Goal: Task Accomplishment & Management: Complete application form

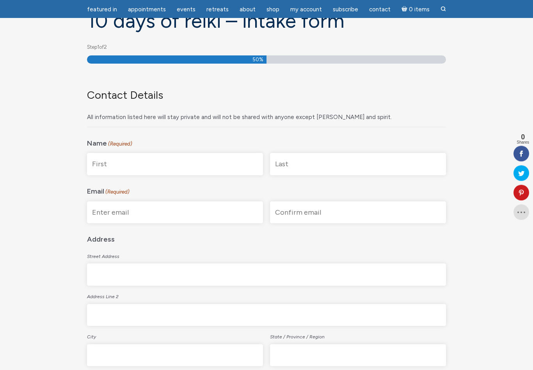
scroll to position [84, 0]
click at [97, 162] on input "First" at bounding box center [175, 164] width 176 height 22
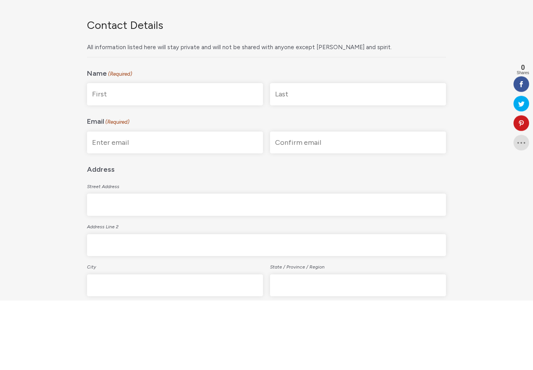
type input "Deb"
type input "[PERSON_NAME]"
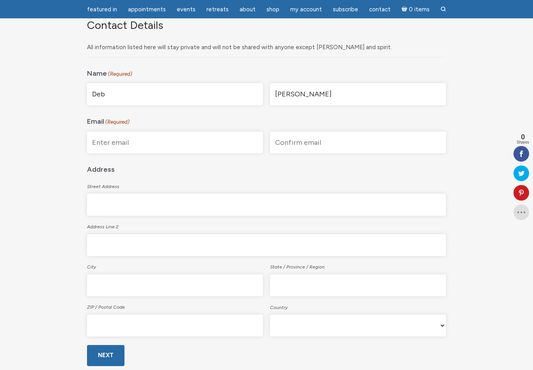
click at [96, 138] on input "Enter Email" at bounding box center [175, 143] width 176 height 22
type input "[EMAIL_ADDRESS][DOMAIN_NAME]"
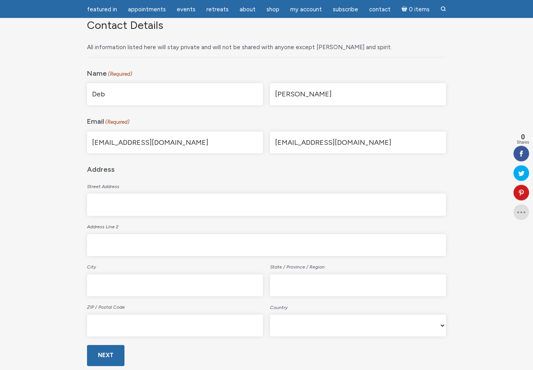
click at [92, 203] on input "Street Address" at bounding box center [266, 205] width 359 height 22
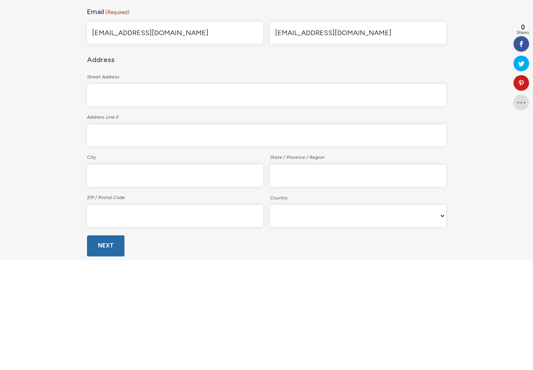
type input "[STREET_ADDRESS][PERSON_NAME]"
type input "[GEOGRAPHIC_DATA]"
type input "TN"
type input "38017"
select select "[GEOGRAPHIC_DATA]"
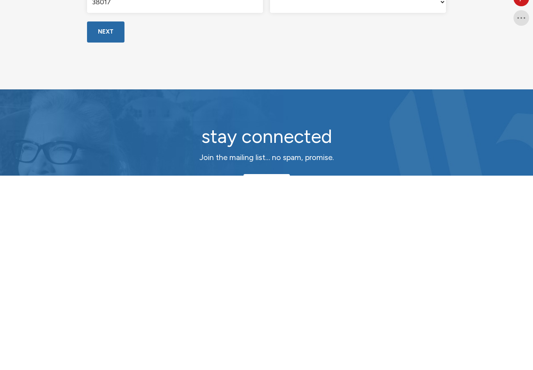
scroll to position [283, 0]
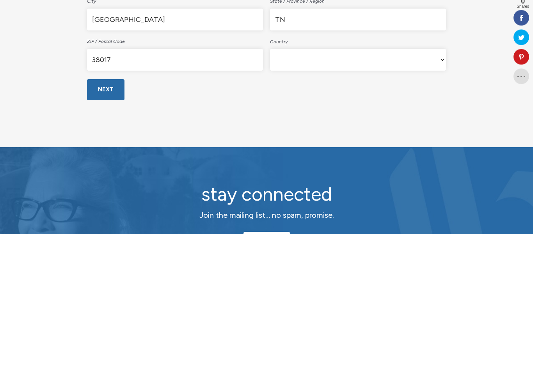
click at [109, 216] on input "Next" at bounding box center [105, 226] width 37 height 21
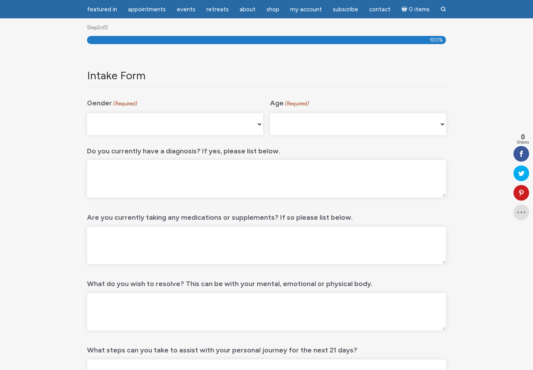
scroll to position [104, 0]
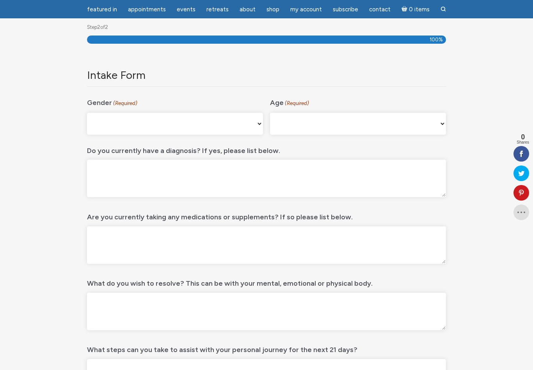
click at [100, 125] on select "[DEMOGRAPHIC_DATA] [DEMOGRAPHIC_DATA] [DEMOGRAPHIC_DATA] [DEMOGRAPHIC_DATA] My …" at bounding box center [175, 124] width 176 height 22
click at [122, 127] on select "[DEMOGRAPHIC_DATA] [DEMOGRAPHIC_DATA] [DEMOGRAPHIC_DATA] [DEMOGRAPHIC_DATA] My …" at bounding box center [175, 124] width 176 height 22
select select "[DEMOGRAPHIC_DATA]"
click at [308, 122] on select "[PHONE_NUMBER] [PHONE_NUMBER] 55-64 65+" at bounding box center [358, 124] width 176 height 22
select select "55-64"
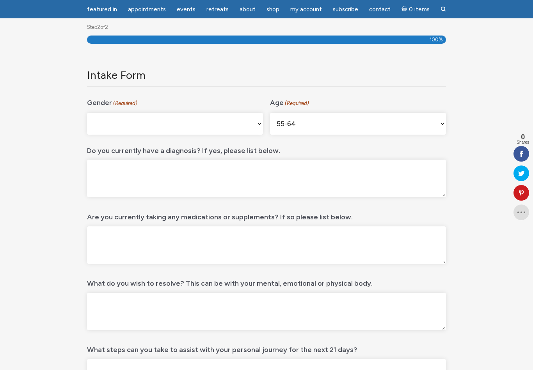
click at [102, 168] on textarea "Do you currently have a diagnosis? If yes, please list below." at bounding box center [266, 178] width 359 height 37
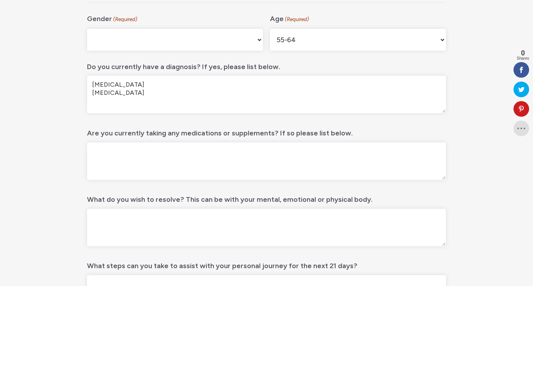
scroll to position [188, 0]
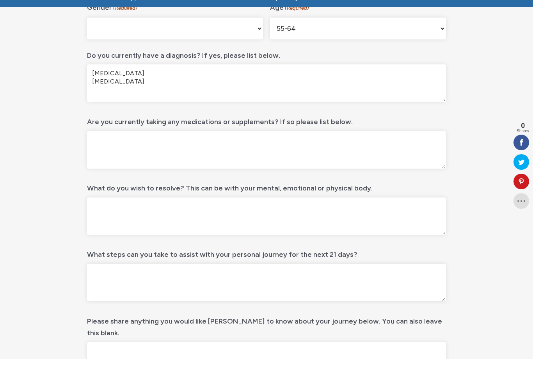
type textarea "[MEDICAL_DATA] [MEDICAL_DATA]"
click at [104, 143] on textarea "Are you currently taking any medications or supplements? If so please list belo…" at bounding box center [266, 161] width 359 height 37
click at [99, 143] on textarea "Are you currently taking any medications or supplements? If so please list belo…" at bounding box center [266, 161] width 359 height 37
paste textarea "Meds [MEDICAL_DATA] 20 Mg x 1 day [MEDICAL_DATA] 10 Mg x 1 day Levocetirizine/X…"
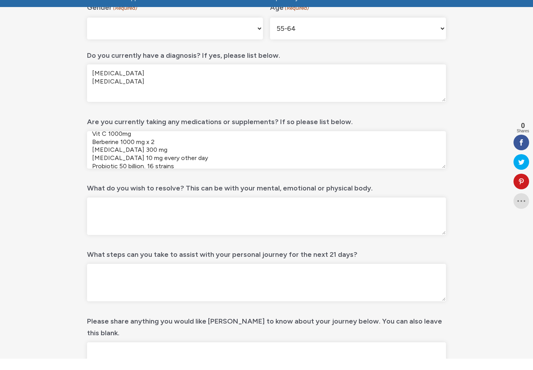
click at [173, 152] on textarea "Meds [MEDICAL_DATA] 20 Mg x 1 day [MEDICAL_DATA] 10 Mg x 1 day Levocetirizine/X…" at bounding box center [266, 161] width 359 height 37
click at [100, 153] on textarea "Meds [MEDICAL_DATA] 20 Mg x 1 day [MEDICAL_DATA] 10 Mg x 1 day Levocetirizine/X…" at bounding box center [266, 161] width 359 height 37
click at [98, 152] on textarea "Meds [MEDICAL_DATA] 20 Mg x 1 day [MEDICAL_DATA] 10 Mg x 1 day Levocetirizine/X…" at bounding box center [266, 161] width 359 height 37
click at [155, 143] on textarea "Meds [MEDICAL_DATA] 20 Mg x 1 day [MEDICAL_DATA] 10 Mg x 1 day Levocetirizine/X…" at bounding box center [266, 161] width 359 height 37
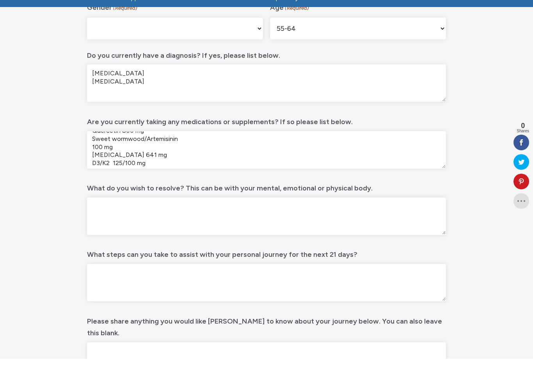
scroll to position [102, 0]
click at [121, 157] on textarea "Meds [MEDICAL_DATA] 20 Mg x 1 day [MEDICAL_DATA] 10 Mg x 1 day Levocetirizine/X…" at bounding box center [266, 161] width 359 height 37
click at [92, 159] on textarea "Meds [MEDICAL_DATA] 20 Mg x 1 day [MEDICAL_DATA] 10 Mg x 1 day Levocetirizine/X…" at bounding box center [266, 161] width 359 height 37
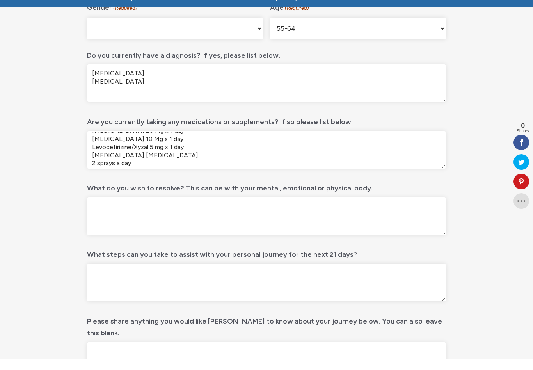
click at [185, 146] on textarea "Meds [MEDICAL_DATA] 20 Mg x 1 day [MEDICAL_DATA] 10 Mg x 1 day Levocetirizine/X…" at bounding box center [266, 161] width 359 height 37
click at [96, 160] on textarea "Meds [MEDICAL_DATA] 20 Mg x 1 day [MEDICAL_DATA] 10 Mg x 1 [MEDICAL_DATA] [MEDI…" at bounding box center [266, 161] width 359 height 37
click at [223, 155] on textarea "Meds [MEDICAL_DATA] 20 Mg x 1 day [MEDICAL_DATA] 10 Mg x 1 [MEDICAL_DATA] [MEDI…" at bounding box center [266, 161] width 359 height 37
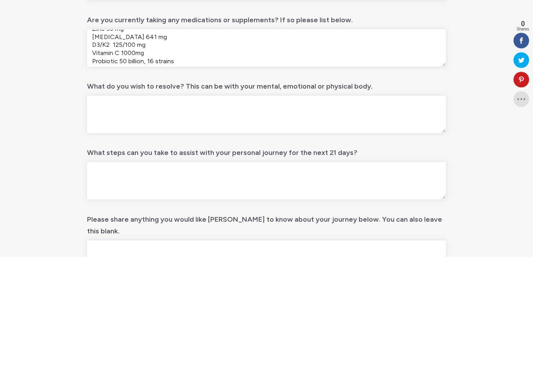
scroll to position [82, 0]
click at [148, 143] on textarea "Meds [MEDICAL_DATA] 20 Mg x 1 day [MEDICAL_DATA] 10 Mg x 1 [MEDICAL_DATA] [MEDI…" at bounding box center [266, 161] width 359 height 37
type textarea "Meds [MEDICAL_DATA] 20 Mg x 1 day [MEDICAL_DATA] 10 Mg x 1 [MEDICAL_DATA] [MEDI…"
click at [94, 209] on textarea "What do you wish to resolve? This can be with your mental, emotional or physica…" at bounding box center [266, 227] width 359 height 37
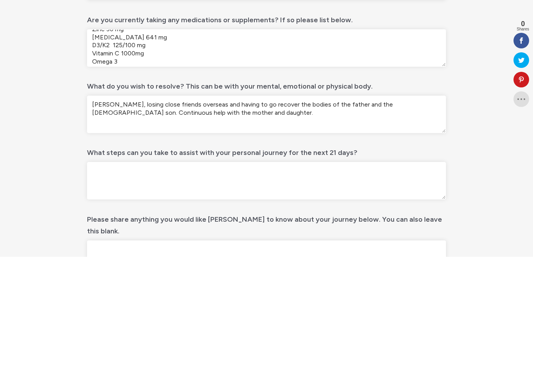
click at [104, 209] on textarea "[PERSON_NAME], losing close friends overseas and having to go recover the bodie…" at bounding box center [266, 227] width 359 height 37
click at [96, 209] on textarea "[PERSON_NAME] & spiritual struggle, losing close friends overseas and having to…" at bounding box center [266, 227] width 359 height 37
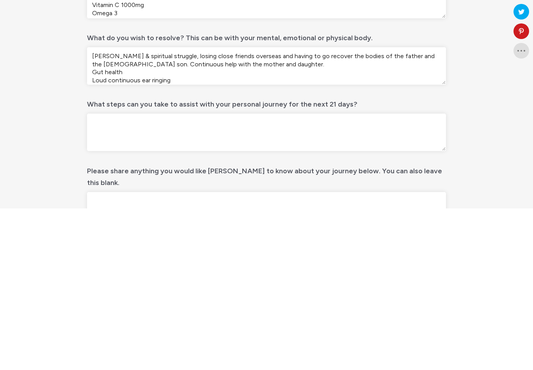
type textarea "[PERSON_NAME] & spiritual struggle, losing close friends overseas and having to…"
click at [96, 275] on textarea "What steps can you take to assist with your personal journey for the next 21 da…" at bounding box center [266, 293] width 359 height 37
click at [294, 275] on textarea "Establish a routine and stick with it. Morning sun, breath work, meditation and…" at bounding box center [266, 293] width 359 height 37
click at [314, 275] on textarea "Establish a routine and stick with it. Morning sun, breath work, meditation and…" at bounding box center [266, 293] width 359 height 37
click at [142, 275] on textarea "Establish a routine and stick with it. Morning sun, breath work, meditation and…" at bounding box center [266, 293] width 359 height 37
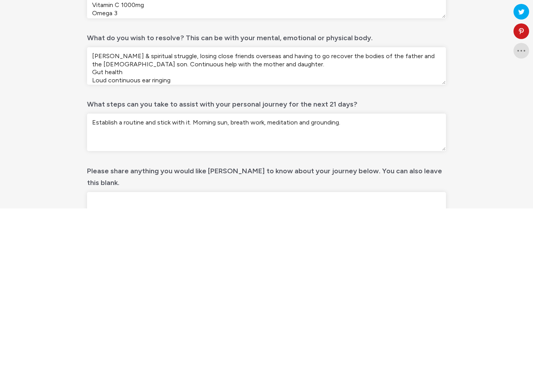
click at [193, 275] on textarea "Establish a routine and stick with it. Morning sun, breath work, meditation and…" at bounding box center [266, 293] width 359 height 37
click at [295, 275] on textarea "Establish a routine and stick with it. Morning sun, breath work, meditation and…" at bounding box center [266, 293] width 359 height 37
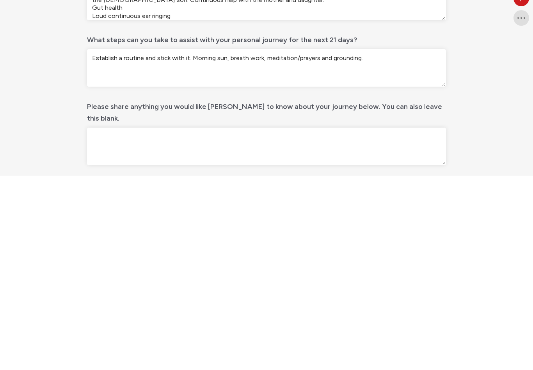
scroll to position [221, 0]
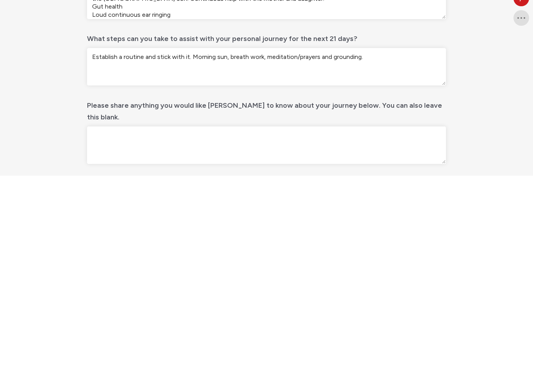
type textarea "Establish a routine and stick with it. Morning sun, breath work, meditation/pra…"
click at [101, 321] on textarea "Please share anything you would like [PERSON_NAME] to know about your journey b…" at bounding box center [266, 339] width 359 height 37
click at [236, 321] on textarea "I’m having clear dreams of doing shadow work. I’ve experienced trauma that did …" at bounding box center [266, 339] width 359 height 37
click at [217, 321] on textarea "I’m having clear dreams of doing shadow work. I’ve experienced trauma that did …" at bounding box center [266, 339] width 359 height 37
click at [321, 321] on textarea "I’m having clear dreams of doing shadow work. I’ve experienced trauma that did …" at bounding box center [266, 339] width 359 height 37
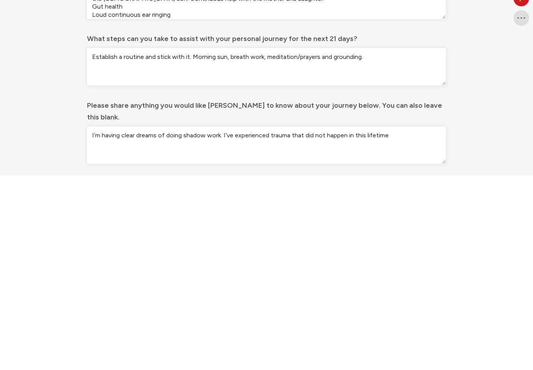
click at [399, 321] on textarea "I’m having clear dreams of doing shadow work. I’ve experienced trauma that did …" at bounding box center [266, 339] width 359 height 37
click at [255, 321] on textarea "I’m having clear dreams of doing shadow work. I’ve experienced trauma that did …" at bounding box center [266, 339] width 359 height 37
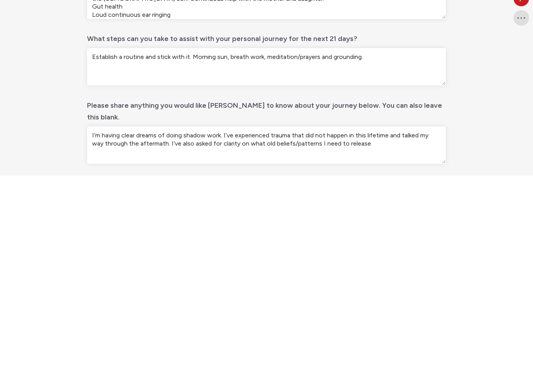
click at [358, 321] on textarea "I’m having clear dreams of doing shadow work. I’ve experienced trauma that did …" at bounding box center [266, 339] width 359 height 37
click at [153, 321] on textarea "I’m having clear dreams of doing shadow work. I’ve experienced trauma that did …" at bounding box center [266, 339] width 359 height 37
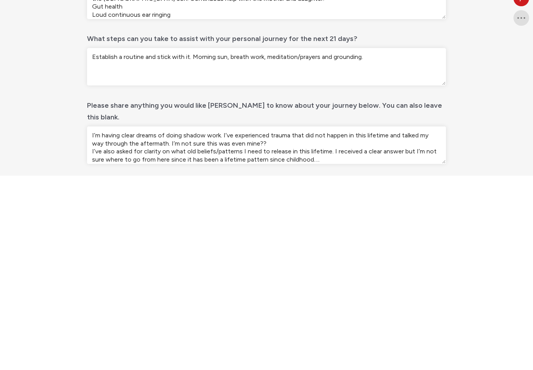
click at [229, 321] on textarea "I’m having clear dreams of doing shadow work. I’ve experienced trauma that did …" at bounding box center [266, 339] width 359 height 37
click at [228, 321] on textarea "I’m having clear dreams of doing shadow work. I’ve experienced trauma that did …" at bounding box center [266, 339] width 359 height 37
click at [115, 321] on textarea "I’m having clear dreams of doing shadow work. I’ve experienced trauma that did …" at bounding box center [266, 339] width 359 height 37
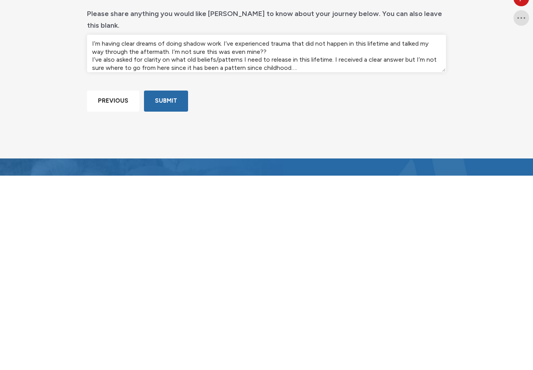
scroll to position [314, 0]
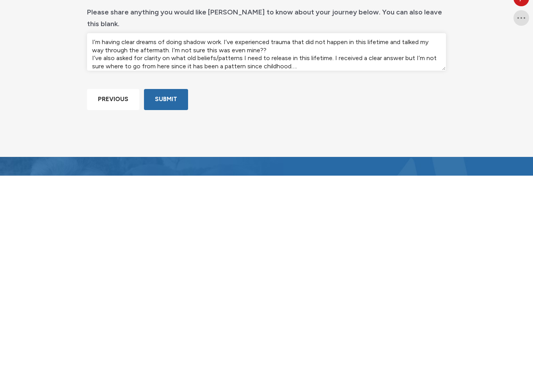
type textarea "I’m having clear dreams of doing shadow work. I’ve experienced trauma that did …"
click at [162, 283] on input "Submit" at bounding box center [166, 293] width 44 height 21
